Goal: Task Accomplishment & Management: Complete application form

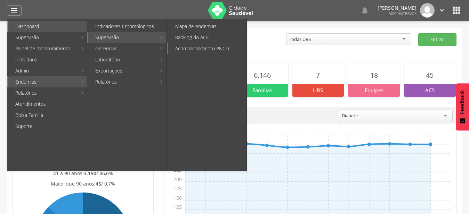
click at [190, 49] on link "Acompanhamento PNCD" at bounding box center [207, 48] width 78 height 11
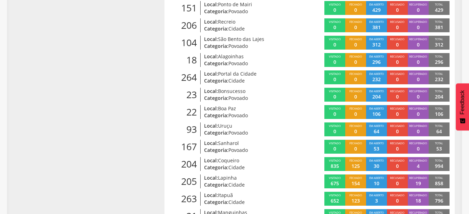
scroll to position [265, 0]
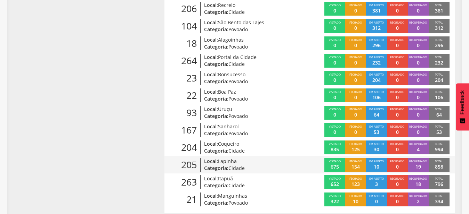
click at [235, 165] on span "Cidade" at bounding box center [236, 168] width 16 height 7
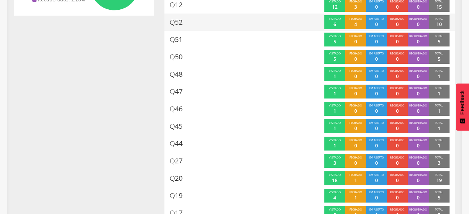
scroll to position [45, 0]
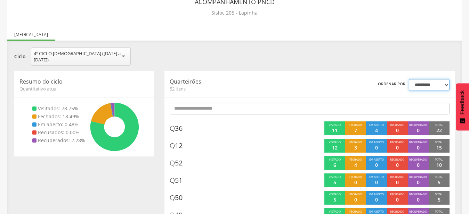
click at [409, 79] on select "**********" at bounding box center [429, 85] width 41 height 12
click option "********" at bounding box center [0, 0] width 0 height 0
click at [409, 79] on select "**********" at bounding box center [429, 85] width 41 height 12
click option "*********" at bounding box center [0, 0] width 0 height 0
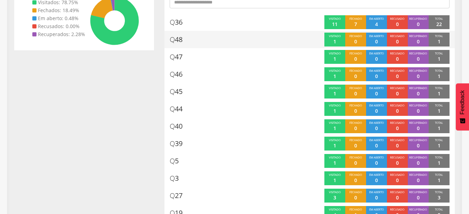
scroll to position [0, 0]
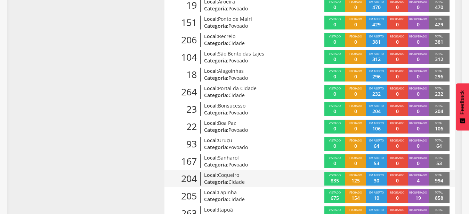
scroll to position [265, 0]
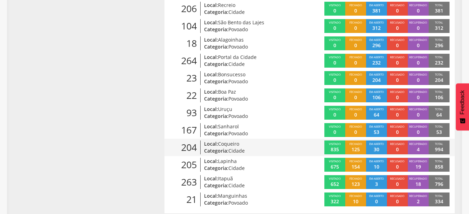
click at [229, 148] on span "Cidade" at bounding box center [236, 151] width 16 height 7
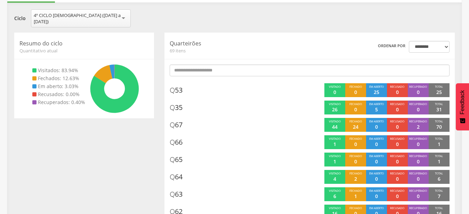
scroll to position [56, 0]
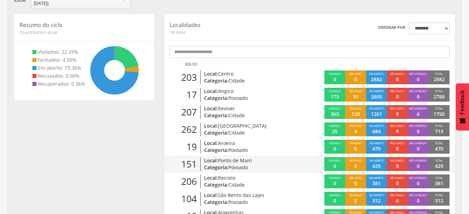
scroll to position [127, 0]
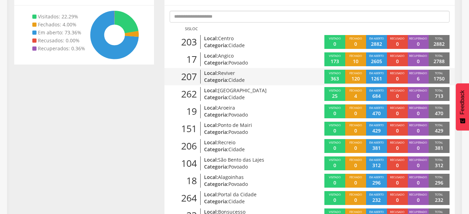
click at [227, 77] on p "Categoria: Cidade" at bounding box center [250, 80] width 92 height 7
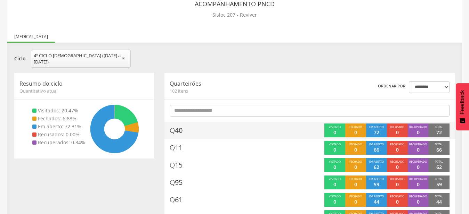
scroll to position [56, 0]
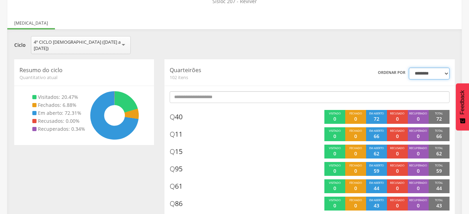
click at [409, 68] on select "**********" at bounding box center [429, 74] width 41 height 12
select select "*"
click option "********" at bounding box center [0, 0] width 0 height 0
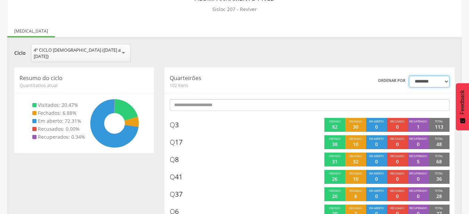
scroll to position [35, 0]
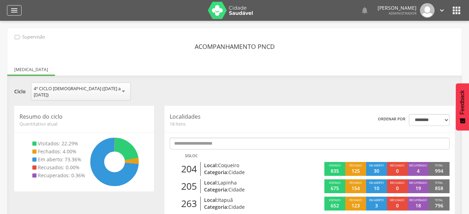
click at [15, 10] on icon "" at bounding box center [14, 10] width 8 height 8
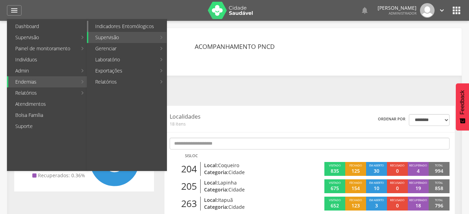
click at [129, 26] on link "Indicadores Entomólogicos" at bounding box center [127, 26] width 78 height 11
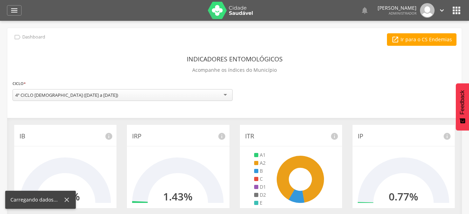
click at [224, 101] on div "4º CICLO [DEMOGRAPHIC_DATA] ([DATE] a [DATE])" at bounding box center [123, 95] width 220 height 12
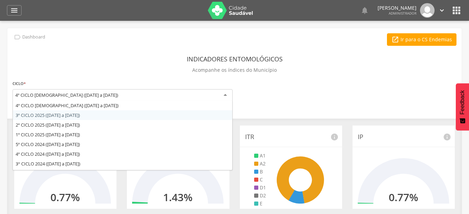
click at [83, 117] on div "**********" at bounding box center [234, 200] width 454 height 345
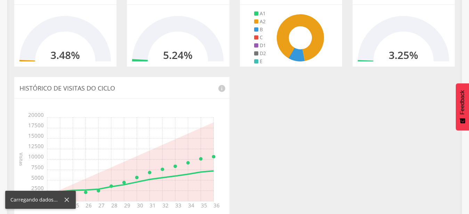
scroll to position [35, 0]
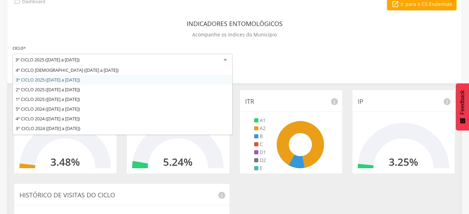
click at [223, 62] on div "3º CICLO 2025 ([DATE] a [DATE])" at bounding box center [123, 60] width 220 height 13
click at [213, 69] on div "**********" at bounding box center [234, 165] width 454 height 345
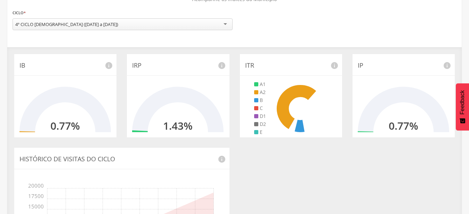
scroll to position [0, 0]
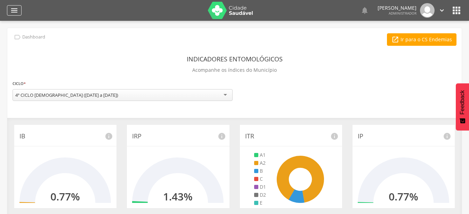
click at [13, 11] on icon "" at bounding box center [14, 10] width 8 height 8
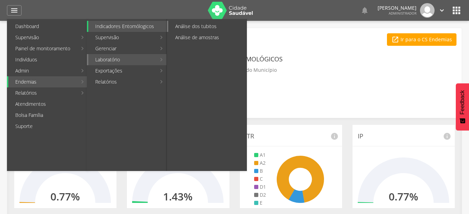
click at [207, 27] on link "Análise dos tubitos" at bounding box center [207, 26] width 78 height 11
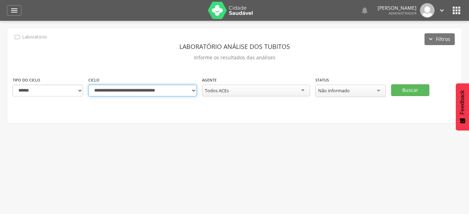
click at [88, 85] on select "**********" at bounding box center [142, 91] width 108 height 12
select select "**********"
click option "**********" at bounding box center [0, 0] width 0 height 0
click at [294, 88] on div "Todos ACEs" at bounding box center [256, 91] width 108 height 12
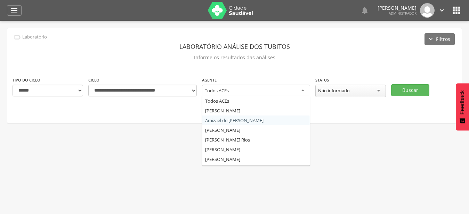
click at [285, 123] on div "**********" at bounding box center [234, 76] width 455 height 96
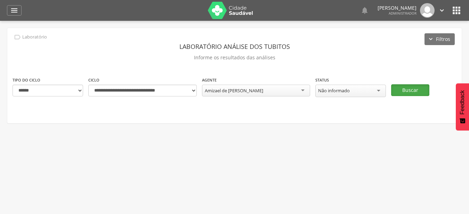
click at [414, 91] on button "Buscar" at bounding box center [410, 90] width 38 height 12
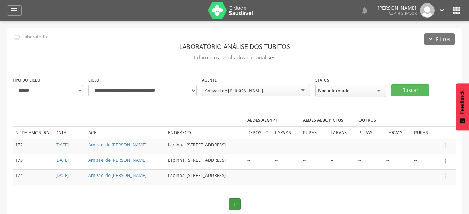
click at [443, 159] on icon "" at bounding box center [446, 161] width 8 height 8
click at [436, 149] on link "Informar resultado" at bounding box center [421, 149] width 55 height 9
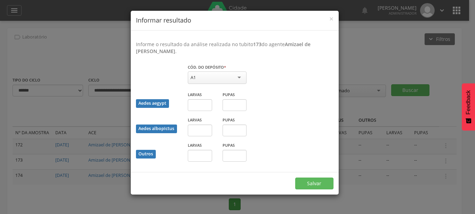
click at [217, 82] on div "A1" at bounding box center [217, 78] width 59 height 13
click at [219, 96] on fieldset "Cód. do depósito * ** A1 A1 A2 B C D1 D2 E Campo obrigatório Aedes aegypt Larva…" at bounding box center [234, 116] width 197 height 104
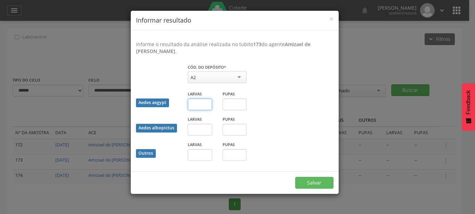
click at [205, 104] on input "text" at bounding box center [200, 105] width 24 height 12
click at [314, 178] on button "Salvar" at bounding box center [314, 183] width 38 height 12
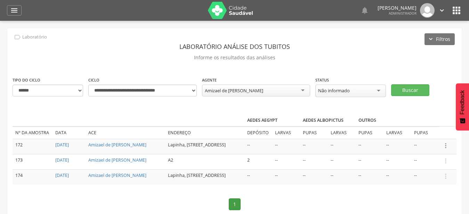
click at [444, 146] on icon "" at bounding box center [446, 146] width 8 height 8
click at [437, 137] on link "Informar resultado" at bounding box center [421, 134] width 55 height 9
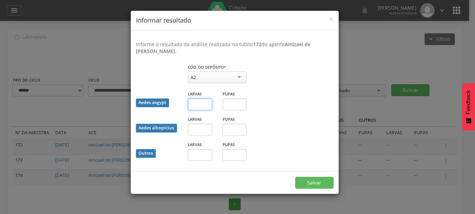
click at [196, 103] on input "text" at bounding box center [200, 105] width 24 height 12
type input "*"
click at [295, 177] on button "Salvar" at bounding box center [314, 183] width 38 height 12
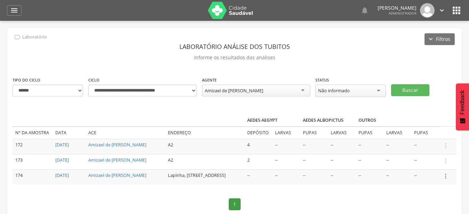
click at [446, 173] on icon "" at bounding box center [446, 177] width 8 height 8
click at [432, 161] on link "Informar resultado" at bounding box center [421, 165] width 55 height 9
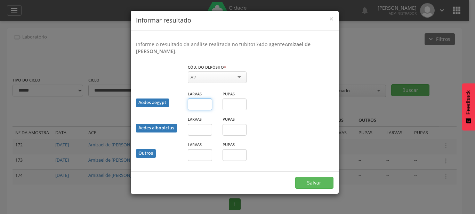
click at [199, 107] on input "text" at bounding box center [200, 105] width 24 height 12
type input "*"
click at [295, 177] on button "Salvar" at bounding box center [314, 183] width 38 height 12
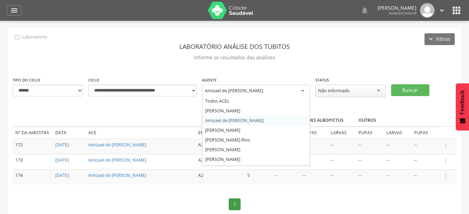
click at [263, 90] on div "Amizael de [PERSON_NAME]" at bounding box center [256, 91] width 108 height 13
click at [219, 126] on div "**********" at bounding box center [234, 132] width 454 height 208
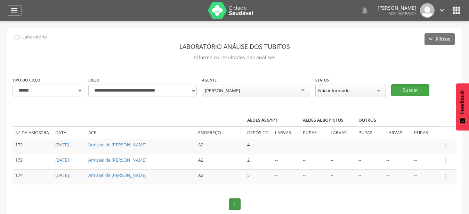
click at [405, 94] on button "Buscar" at bounding box center [410, 90] width 38 height 12
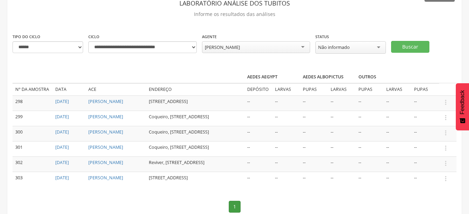
scroll to position [56, 0]
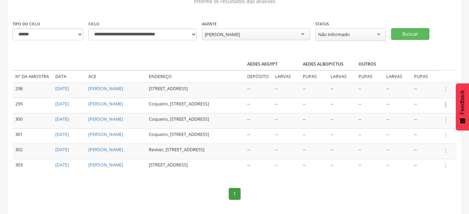
click at [445, 107] on icon "" at bounding box center [446, 105] width 8 height 8
click at [426, 97] on link "Informar resultado" at bounding box center [421, 93] width 55 height 9
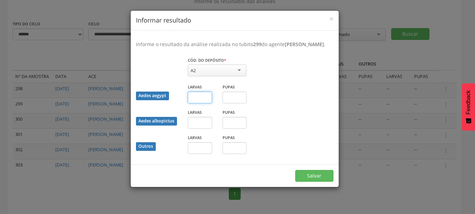
click at [207, 104] on input "text" at bounding box center [200, 98] width 24 height 12
type input "*"
click at [295, 170] on button "Salvar" at bounding box center [314, 176] width 38 height 12
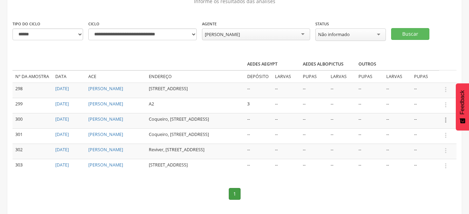
click at [446, 124] on icon "" at bounding box center [446, 120] width 8 height 8
click at [421, 113] on link "Informar resultado" at bounding box center [421, 108] width 55 height 9
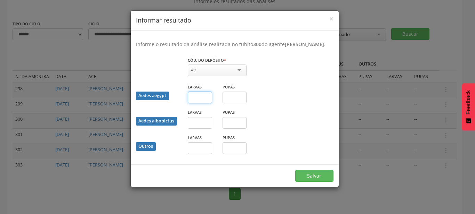
click at [199, 100] on input "text" at bounding box center [200, 98] width 24 height 12
type input "*"
click at [295, 170] on button "Salvar" at bounding box center [314, 176] width 38 height 12
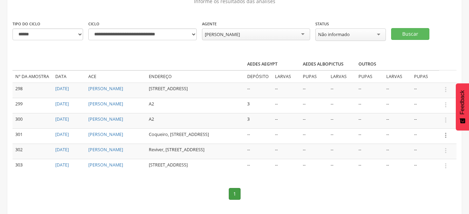
click at [446, 139] on icon "" at bounding box center [446, 136] width 8 height 8
click at [419, 128] on link "Informar resultado" at bounding box center [421, 124] width 55 height 9
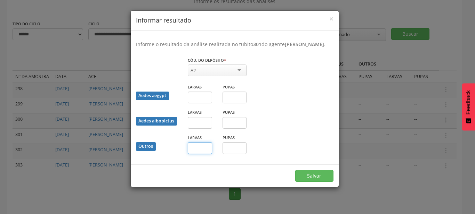
click at [203, 154] on input "text" at bounding box center [200, 148] width 24 height 12
type input "*"
click at [295, 170] on button "Salvar" at bounding box center [314, 176] width 38 height 12
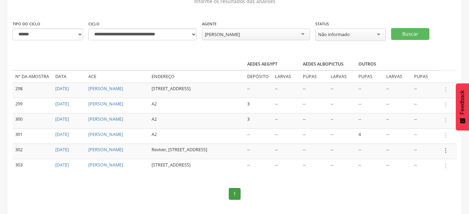
click at [445, 155] on icon "" at bounding box center [446, 151] width 8 height 8
click at [440, 144] on link "Informar resultado" at bounding box center [421, 139] width 55 height 9
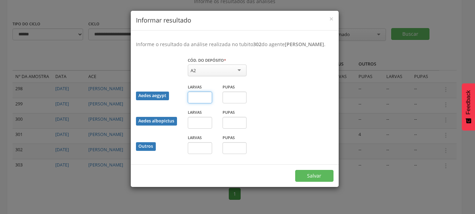
click at [190, 100] on input "text" at bounding box center [200, 98] width 24 height 12
type input "*"
click at [295, 170] on button "Salvar" at bounding box center [314, 176] width 38 height 12
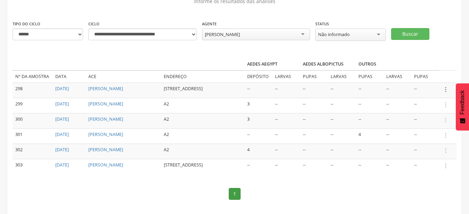
click at [444, 91] on icon "" at bounding box center [446, 90] width 8 height 8
click at [428, 76] on link "Informar resultado" at bounding box center [421, 78] width 55 height 9
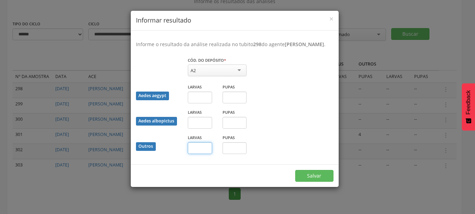
click at [202, 154] on input "text" at bounding box center [200, 148] width 24 height 12
type input "*"
click at [295, 170] on button "Salvar" at bounding box center [314, 176] width 38 height 12
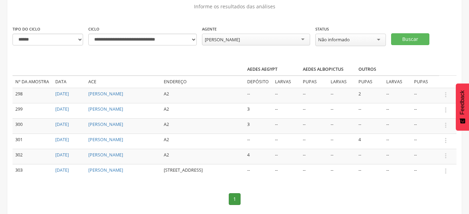
scroll to position [51, 0]
click at [446, 175] on icon "" at bounding box center [446, 172] width 8 height 8
click at [354, 180] on td "--" at bounding box center [342, 172] width 28 height 15
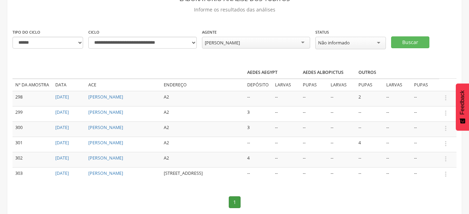
scroll to position [71, 0]
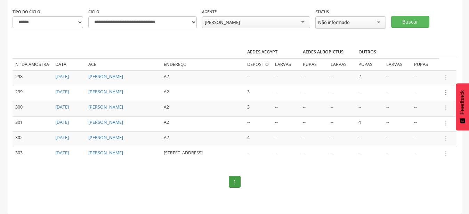
click at [445, 93] on icon "" at bounding box center [446, 93] width 8 height 8
click at [430, 79] on link "Informar resultado" at bounding box center [421, 81] width 55 height 9
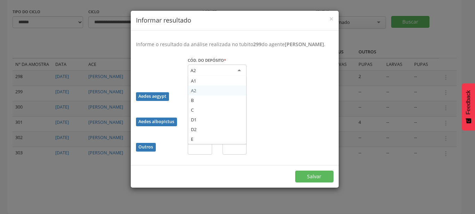
click at [227, 77] on div "A2" at bounding box center [217, 71] width 59 height 13
click at [290, 84] on div "Cód. do depósito * ** A2 A1 A2 B C D1 D2 E Campo obrigatório" at bounding box center [235, 71] width 208 height 28
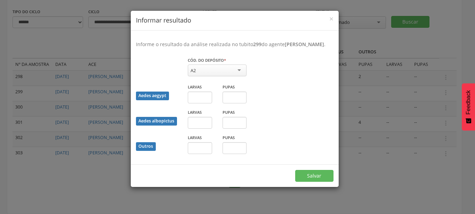
click at [159, 134] on div "Aedes albopictus Larvas Pupas" at bounding box center [235, 121] width 208 height 25
click at [329, 19] on h4 "Informar resultado" at bounding box center [234, 20] width 197 height 9
click at [331, 19] on span "×" at bounding box center [331, 19] width 4 height 10
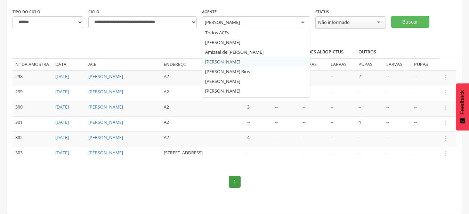
click at [232, 16] on div "[PERSON_NAME]" at bounding box center [256, 22] width 108 height 13
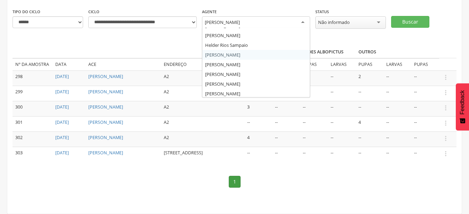
scroll to position [0, 0]
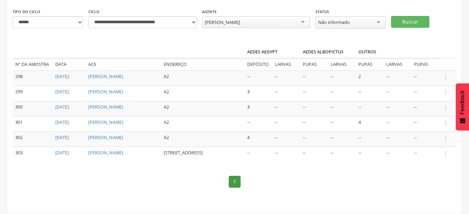
click at [241, 91] on div "**********" at bounding box center [234, 87] width 454 height 254
click at [408, 20] on button "Buscar" at bounding box center [410, 22] width 38 height 12
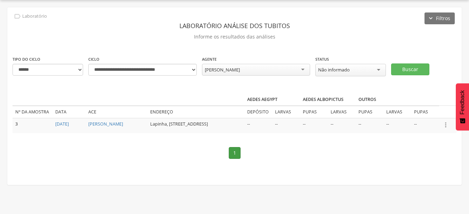
click at [446, 125] on icon "" at bounding box center [446, 125] width 8 height 8
click at [417, 111] on link "Informar resultado" at bounding box center [421, 113] width 55 height 9
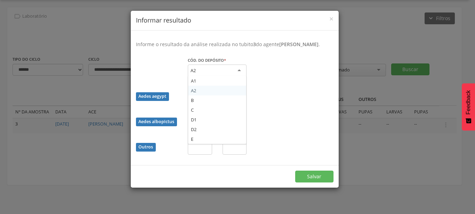
click at [234, 72] on div "A2" at bounding box center [217, 71] width 59 height 13
click at [228, 100] on fieldset "Cód. do depósito * ** A2 A1 A2 B C D1 D2 E Campo obrigatório Aedes aegypt Larva…" at bounding box center [234, 109] width 197 height 104
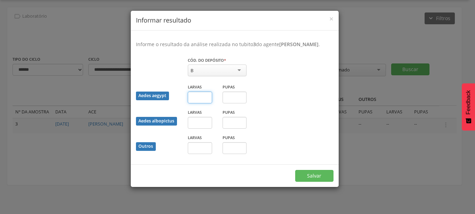
click at [205, 96] on input "text" at bounding box center [200, 98] width 24 height 12
type input "*"
click at [295, 170] on button "Salvar" at bounding box center [314, 176] width 38 height 12
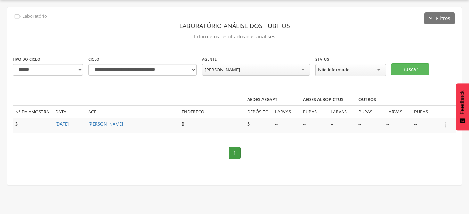
click at [223, 74] on div "[PERSON_NAME]" at bounding box center [256, 70] width 108 height 12
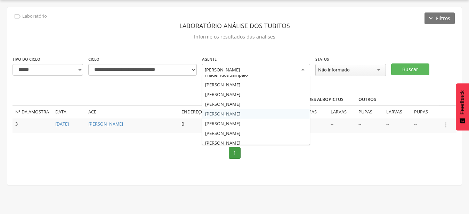
scroll to position [96, 0]
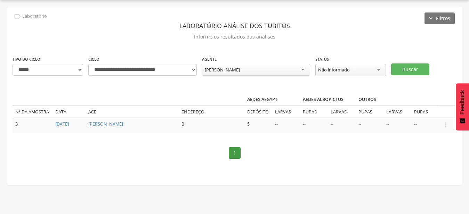
click at [237, 129] on div "**********" at bounding box center [234, 96] width 454 height 178
click at [417, 65] on button "Buscar" at bounding box center [410, 70] width 38 height 12
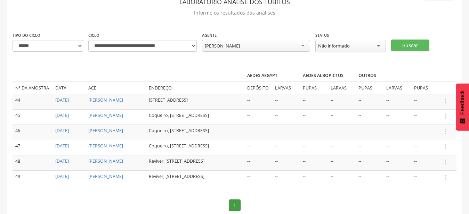
scroll to position [56, 0]
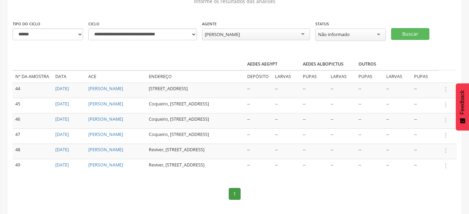
drag, startPoint x: 444, startPoint y: 150, endPoint x: 438, endPoint y: 139, distance: 12.6
click at [444, 150] on icon "" at bounding box center [446, 151] width 8 height 8
click at [435, 137] on link "Informar resultado" at bounding box center [421, 139] width 55 height 9
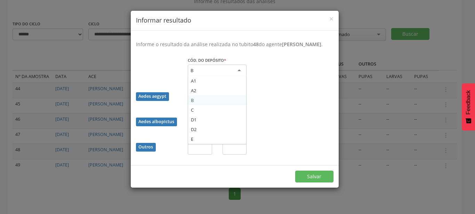
click at [221, 73] on div "B" at bounding box center [217, 71] width 59 height 13
click at [218, 91] on fieldset "Cód. do depósito * * B A1 A2 B C D1 D2 E Campo obrigatório Aedes aegypt Larvas …" at bounding box center [234, 109] width 197 height 104
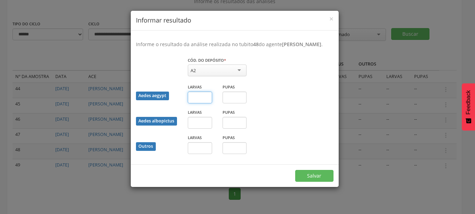
click at [203, 102] on input "text" at bounding box center [200, 98] width 24 height 12
click at [295, 170] on button "Salvar" at bounding box center [314, 176] width 38 height 12
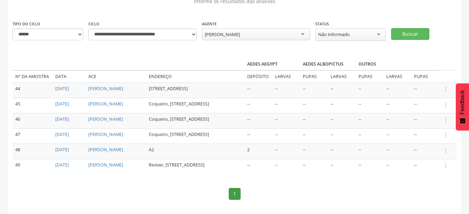
click at [443, 115] on td " Informar resultado" at bounding box center [447, 120] width 17 height 15
click at [442, 117] on icon "" at bounding box center [446, 120] width 8 height 8
click at [429, 108] on link "Informar resultado" at bounding box center [421, 108] width 55 height 9
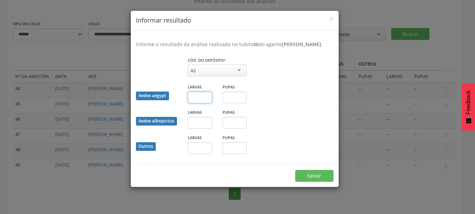
click at [199, 94] on input "text" at bounding box center [200, 98] width 24 height 12
type input "*"
click at [295, 170] on button "Salvar" at bounding box center [314, 176] width 38 height 12
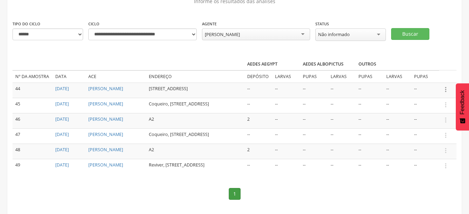
click at [442, 90] on icon "" at bounding box center [446, 90] width 8 height 8
click at [420, 80] on link "Informar resultado" at bounding box center [421, 78] width 55 height 9
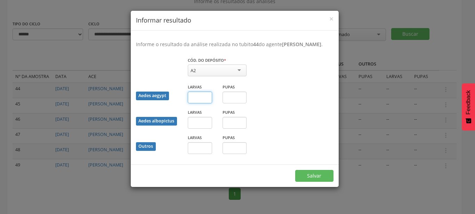
click at [199, 97] on input "text" at bounding box center [200, 98] width 24 height 12
type input "*"
click at [295, 170] on button "Salvar" at bounding box center [314, 176] width 38 height 12
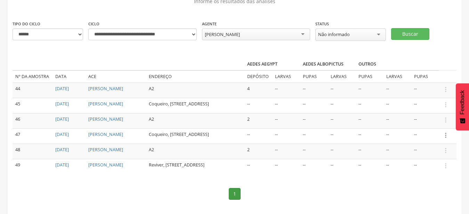
click at [445, 135] on icon "" at bounding box center [446, 136] width 8 height 8
click at [427, 125] on link "Informar resultado" at bounding box center [421, 124] width 55 height 9
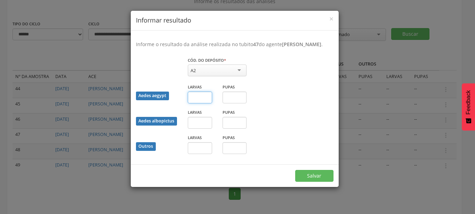
click at [197, 100] on input "text" at bounding box center [200, 98] width 24 height 12
click at [295, 170] on button "Salvar" at bounding box center [314, 176] width 38 height 12
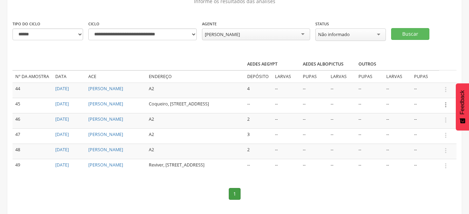
click at [446, 101] on icon "" at bounding box center [446, 105] width 8 height 8
click at [426, 93] on link "Informar resultado" at bounding box center [421, 93] width 55 height 9
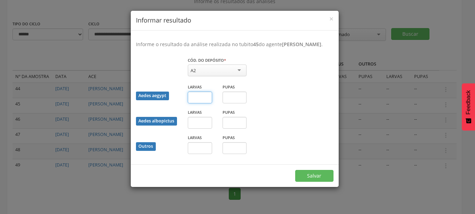
click at [205, 99] on input "text" at bounding box center [200, 98] width 24 height 12
type input "*"
click at [295, 170] on button "Salvar" at bounding box center [314, 176] width 38 height 12
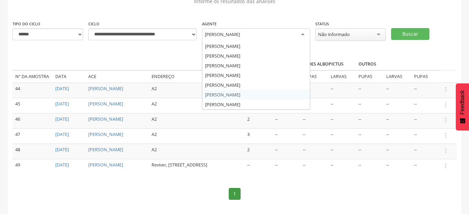
click at [251, 38] on div "[PERSON_NAME]" at bounding box center [256, 34] width 108 height 13
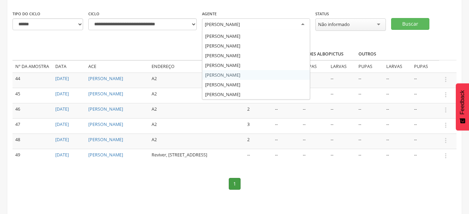
click at [227, 73] on div "**********" at bounding box center [234, 89] width 454 height 254
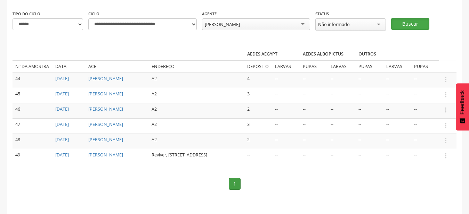
click at [395, 25] on button "Buscar" at bounding box center [410, 24] width 38 height 12
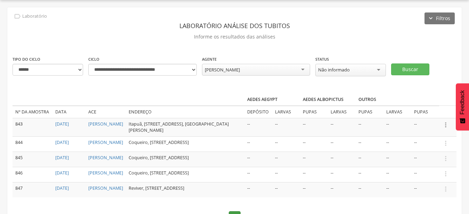
click at [446, 122] on icon "" at bounding box center [446, 125] width 8 height 8
click at [412, 113] on link "Informar resultado" at bounding box center [421, 113] width 55 height 9
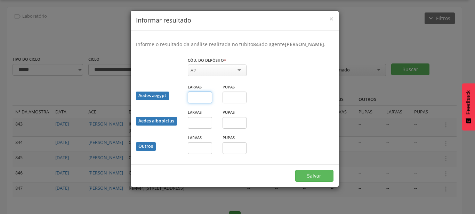
click at [206, 104] on input "text" at bounding box center [200, 98] width 24 height 12
type input "*"
click at [295, 170] on button "Salvar" at bounding box center [314, 176] width 38 height 12
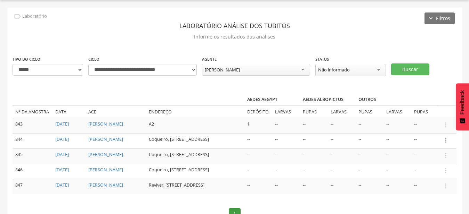
click at [447, 139] on icon "" at bounding box center [446, 141] width 8 height 8
drag, startPoint x: 427, startPoint y: 132, endPoint x: 428, endPoint y: 124, distance: 7.7
click at [427, 132] on ul "Informar resultado" at bounding box center [422, 128] width 56 height 13
click at [449, 139] on icon "" at bounding box center [446, 141] width 8 height 8
click at [430, 128] on link "Informar resultado" at bounding box center [421, 128] width 55 height 9
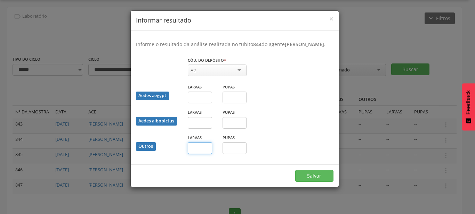
click at [207, 154] on input "text" at bounding box center [200, 148] width 24 height 12
type input "*"
click at [295, 170] on button "Salvar" at bounding box center [314, 176] width 38 height 12
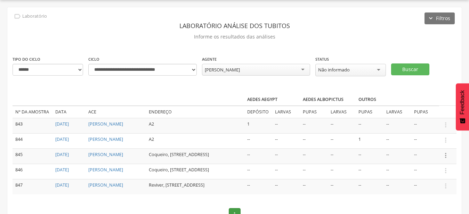
click at [446, 153] on icon "" at bounding box center [446, 156] width 8 height 8
click at [432, 142] on link "Informar resultado" at bounding box center [421, 144] width 55 height 9
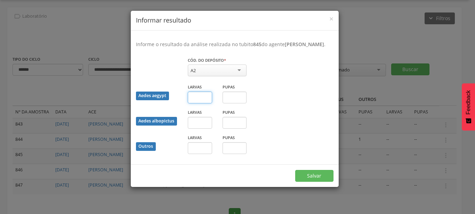
click at [195, 103] on input "text" at bounding box center [200, 98] width 24 height 12
type input "*"
click at [295, 170] on button "Salvar" at bounding box center [314, 176] width 38 height 12
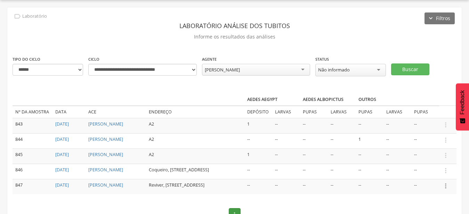
click at [446, 186] on icon "" at bounding box center [446, 186] width 8 height 8
click at [439, 173] on link "Informar resultado" at bounding box center [421, 174] width 55 height 9
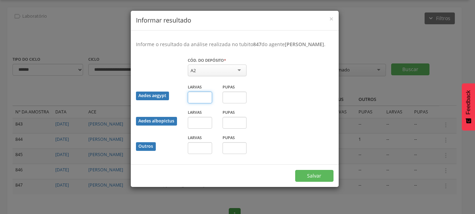
click at [193, 104] on input "text" at bounding box center [200, 98] width 24 height 12
type input "*"
click at [295, 170] on button "Salvar" at bounding box center [314, 176] width 38 height 12
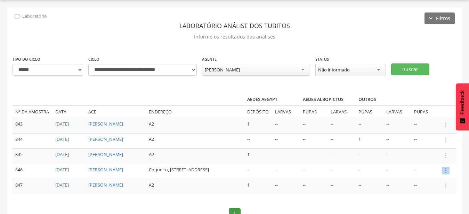
click at [446, 172] on icon "" at bounding box center [446, 171] width 8 height 8
click at [429, 156] on link "Informar resultado" at bounding box center [421, 159] width 55 height 9
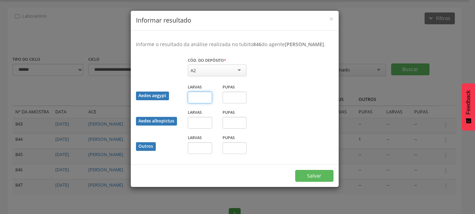
click at [196, 104] on input "text" at bounding box center [200, 98] width 24 height 12
type input "*"
click at [295, 170] on button "Salvar" at bounding box center [314, 176] width 38 height 12
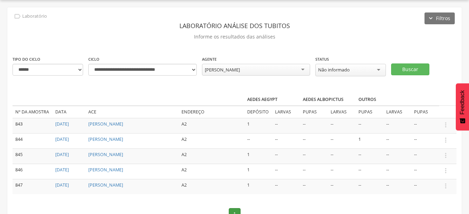
click at [229, 71] on div "[PERSON_NAME]" at bounding box center [222, 70] width 35 height 6
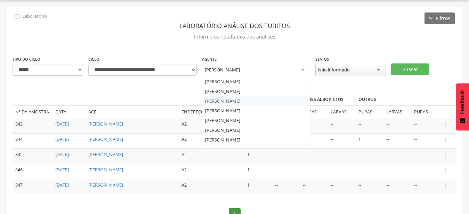
scroll to position [0, 0]
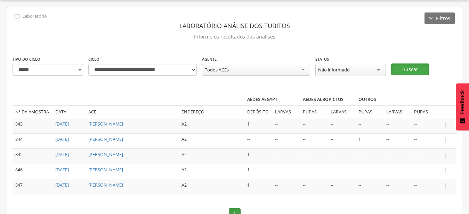
click at [410, 66] on button "Buscar" at bounding box center [410, 70] width 38 height 12
